Goal: Entertainment & Leisure: Consume media (video, audio)

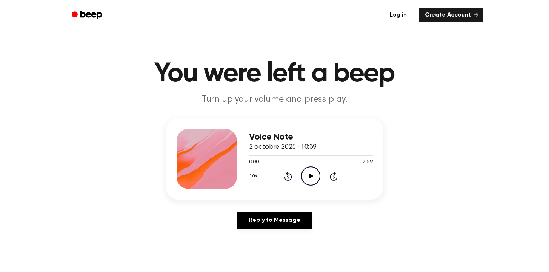
click at [315, 174] on icon "Play Audio" at bounding box center [310, 175] width 19 height 19
drag, startPoint x: 315, startPoint y: 174, endPoint x: 318, endPoint y: 188, distance: 14.5
click at [318, 188] on div "Voice Note 2 octobre 2025 · 10:39 0:13 2:59 Your browser does not support the […" at bounding box center [311, 159] width 124 height 60
click at [317, 182] on icon "Pause Audio" at bounding box center [310, 175] width 19 height 19
click at [317, 182] on icon "Play Audio" at bounding box center [310, 175] width 19 height 19
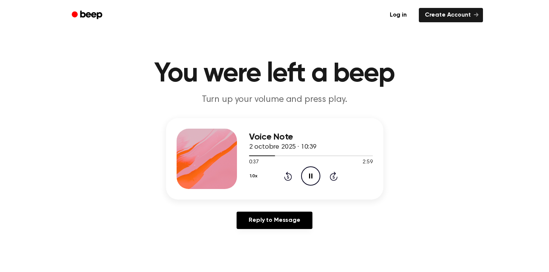
click at [315, 175] on icon "Pause Audio" at bounding box center [310, 175] width 19 height 19
click at [309, 174] on icon "Play Audio" at bounding box center [310, 175] width 19 height 19
click at [313, 178] on icon "Play Audio" at bounding box center [310, 175] width 19 height 19
